Goal: Check status: Check status

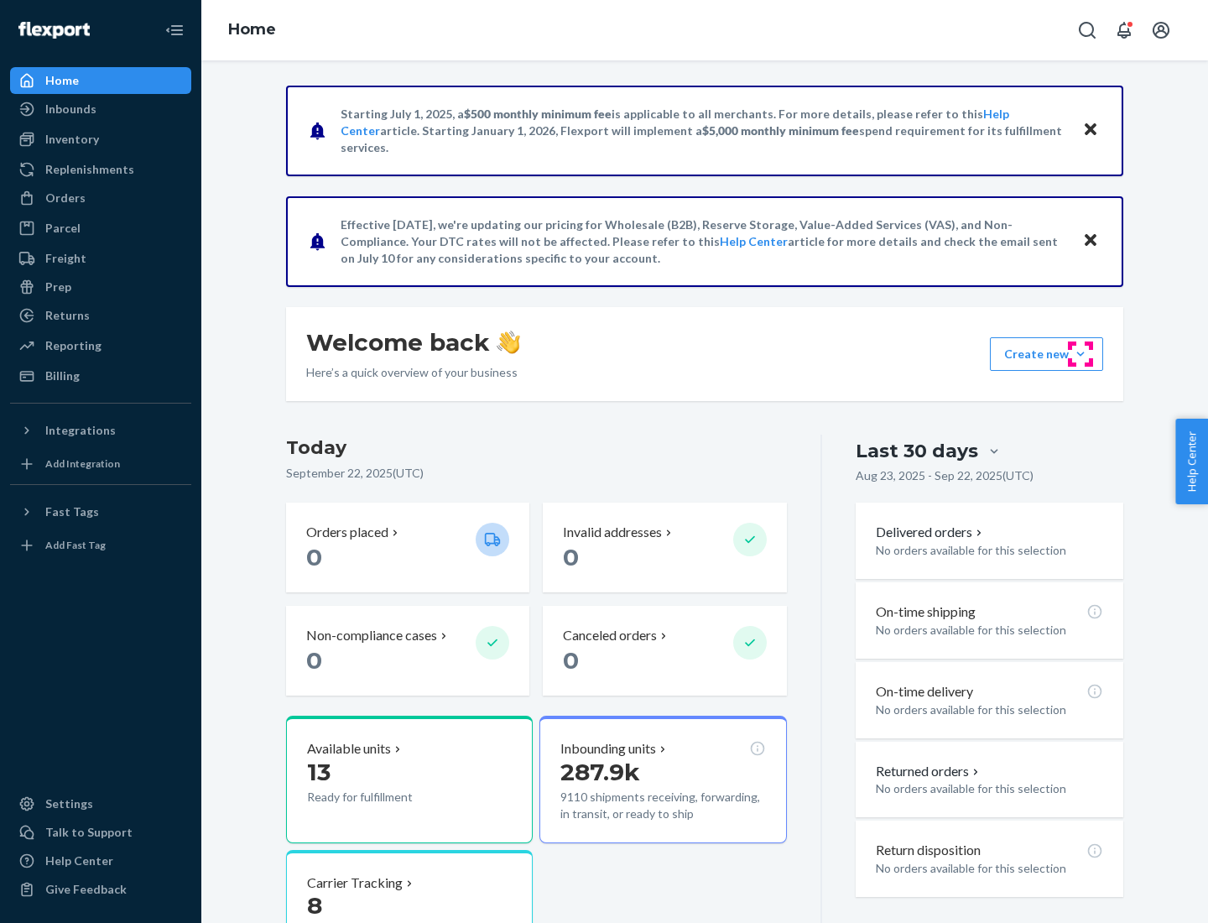
click at [1080, 354] on button "Create new Create new inbound Create new order Create new product" at bounding box center [1046, 354] width 113 height 34
click at [57, 287] on div "Prep" at bounding box center [58, 286] width 26 height 17
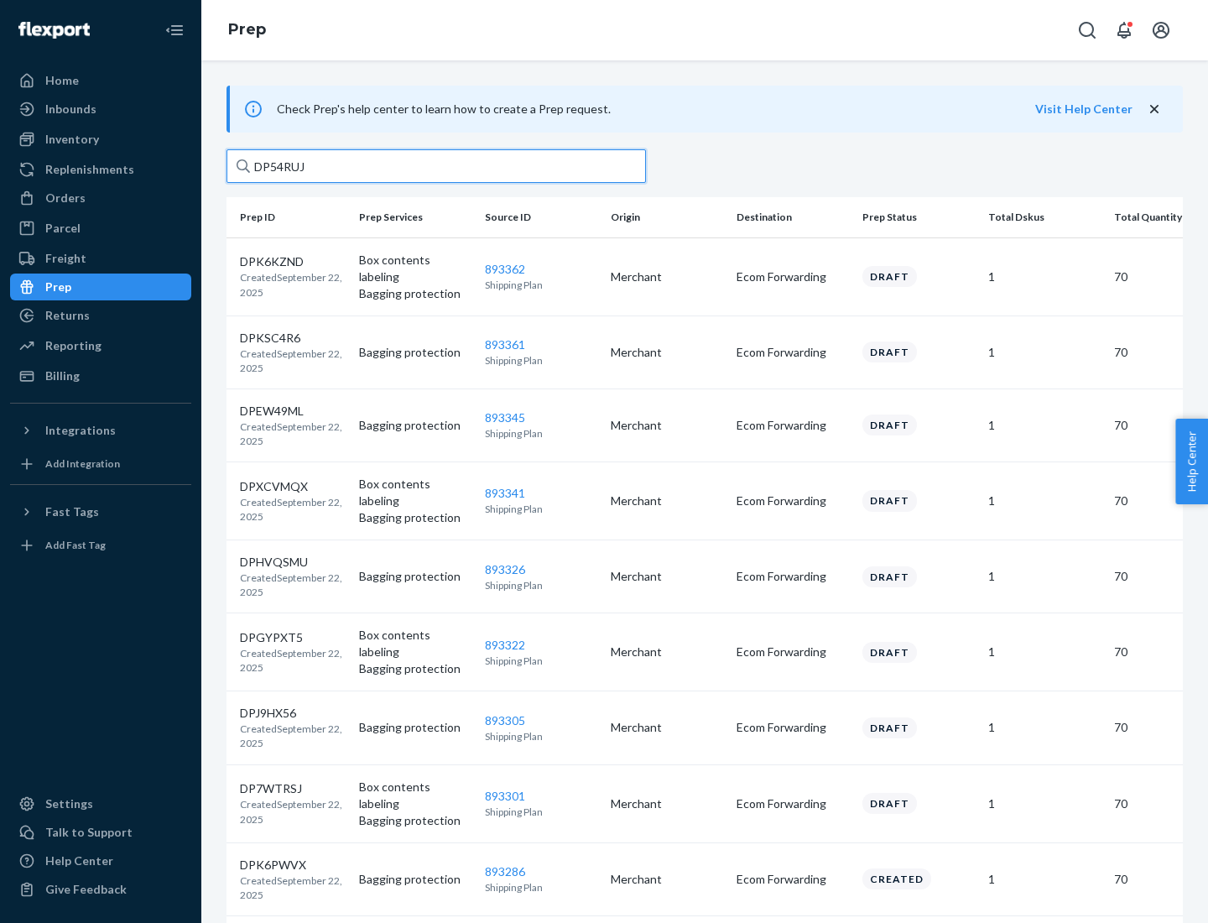
type input "DP54RUJL"
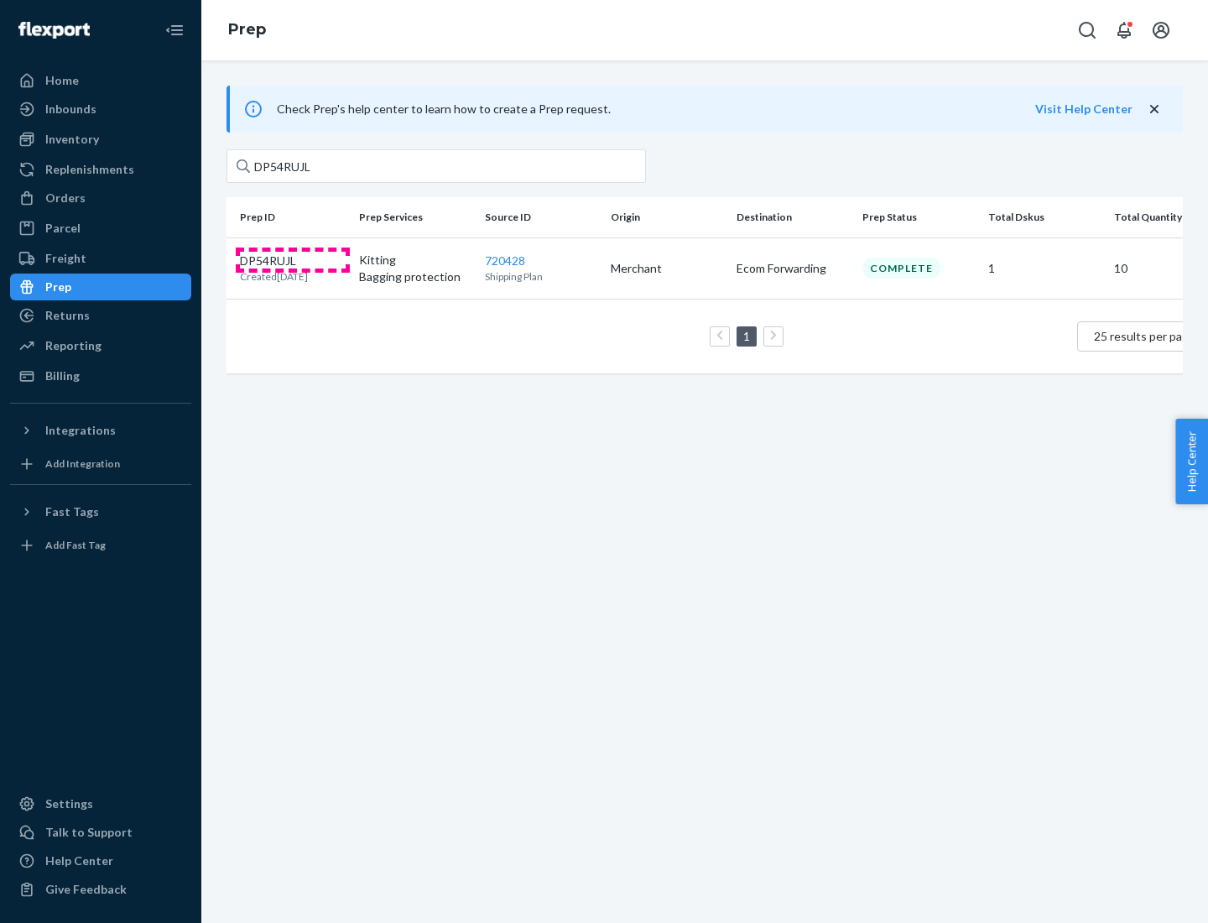
click at [293, 259] on p "DP54RUJL" at bounding box center [274, 260] width 68 height 17
